Goal: Information Seeking & Learning: Find specific page/section

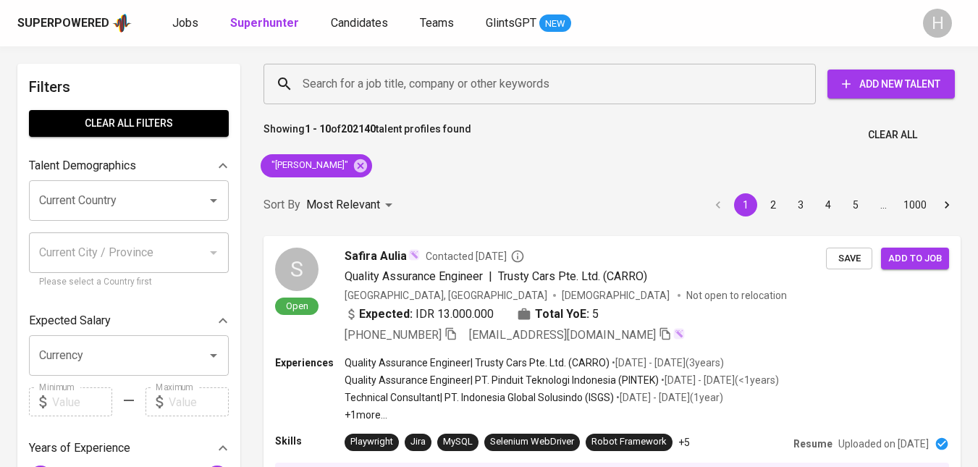
click at [537, 101] on div "Search for a job title, company or other keywords" at bounding box center [539, 84] width 552 height 41
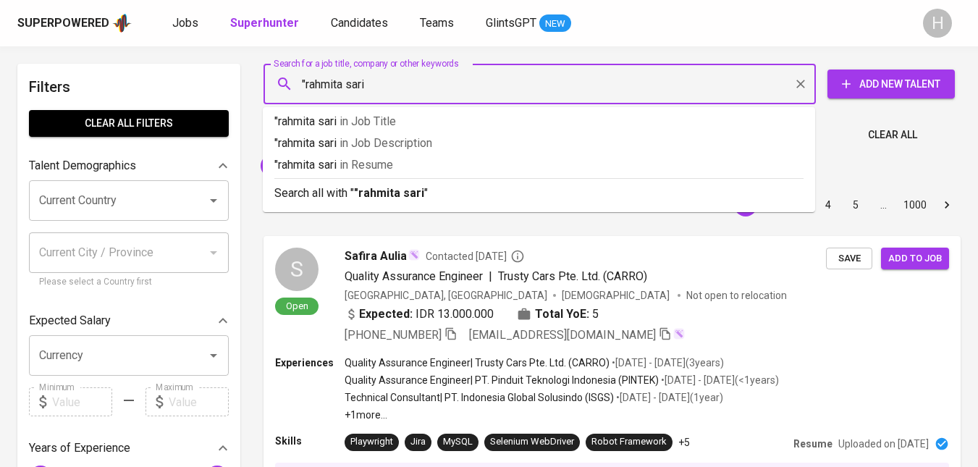
type input ""rahmita sari""
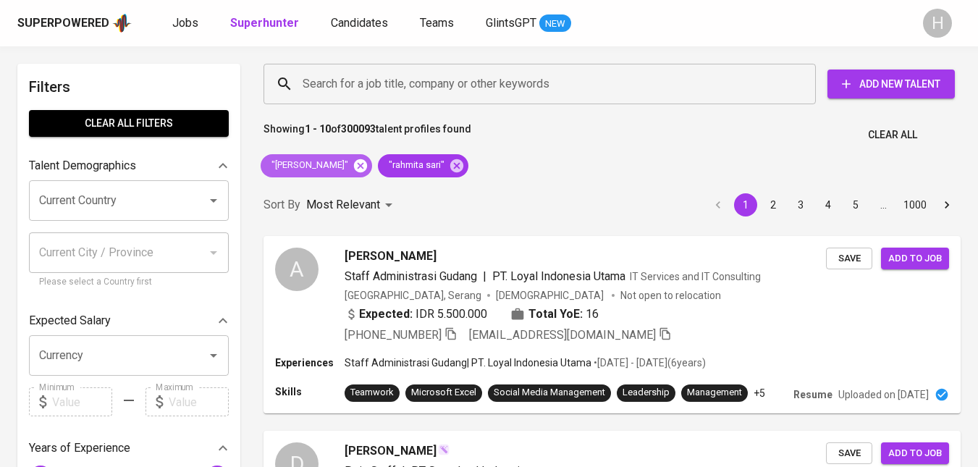
click at [354, 166] on icon at bounding box center [360, 165] width 13 height 13
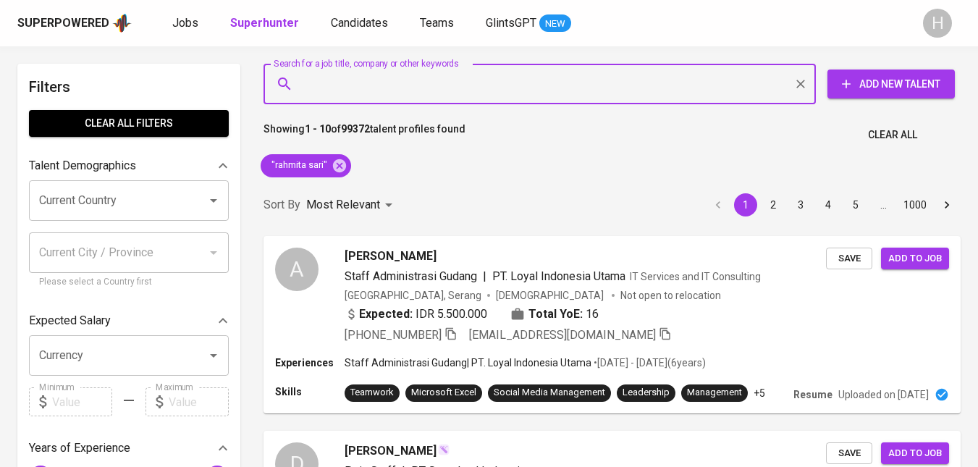
click at [494, 86] on input "Search for a job title, company or other keywords" at bounding box center [543, 84] width 489 height 28
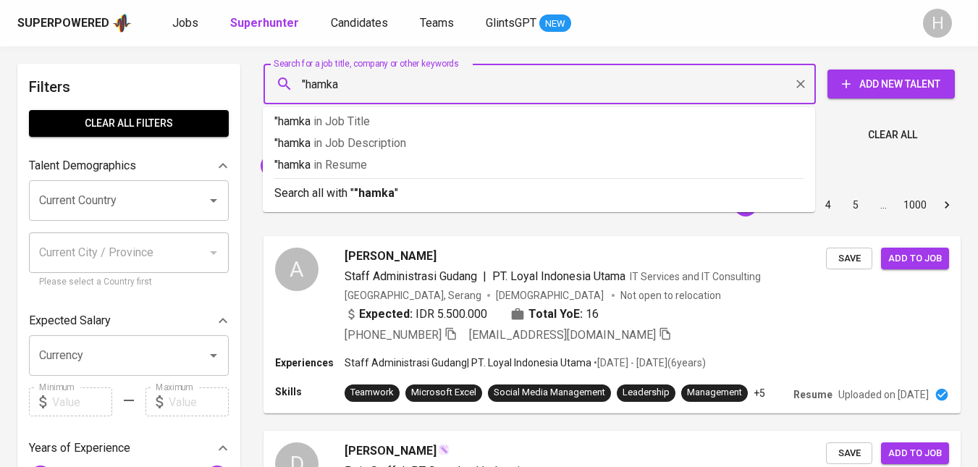
type input ""hamka""
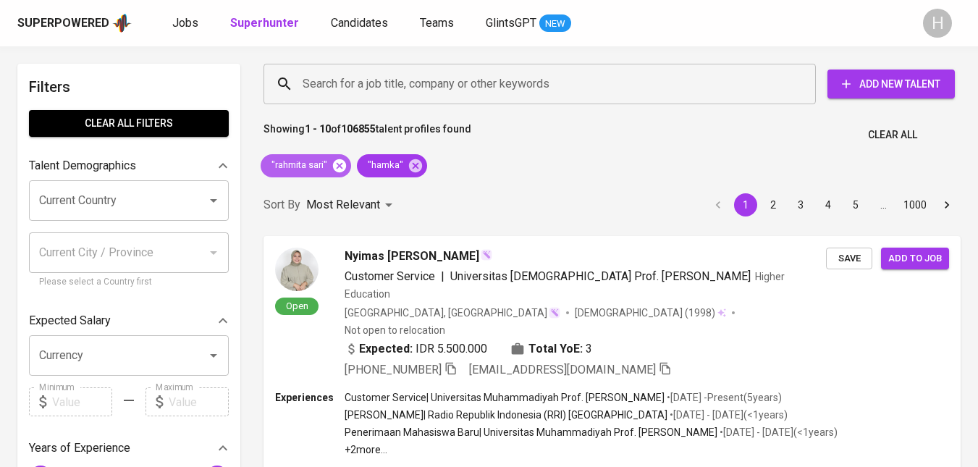
click at [339, 164] on icon at bounding box center [340, 166] width 16 height 16
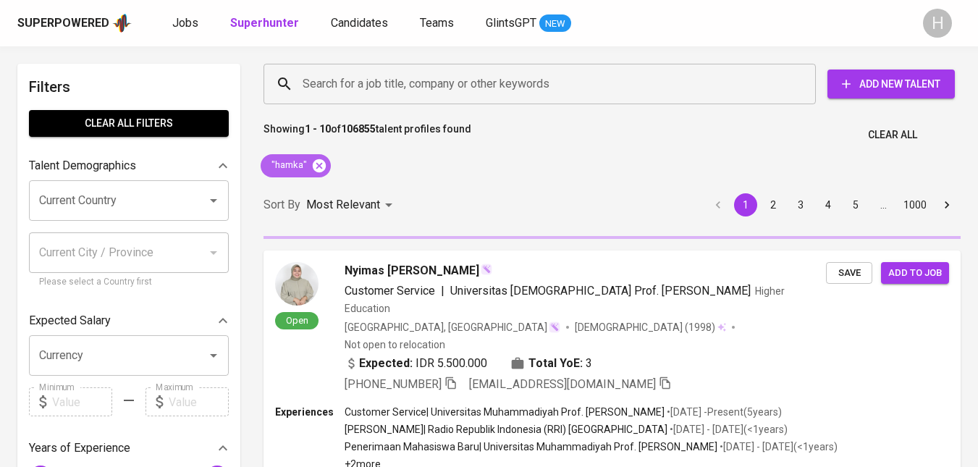
click at [320, 165] on icon at bounding box center [319, 165] width 13 height 13
